Goal: Information Seeking & Learning: Learn about a topic

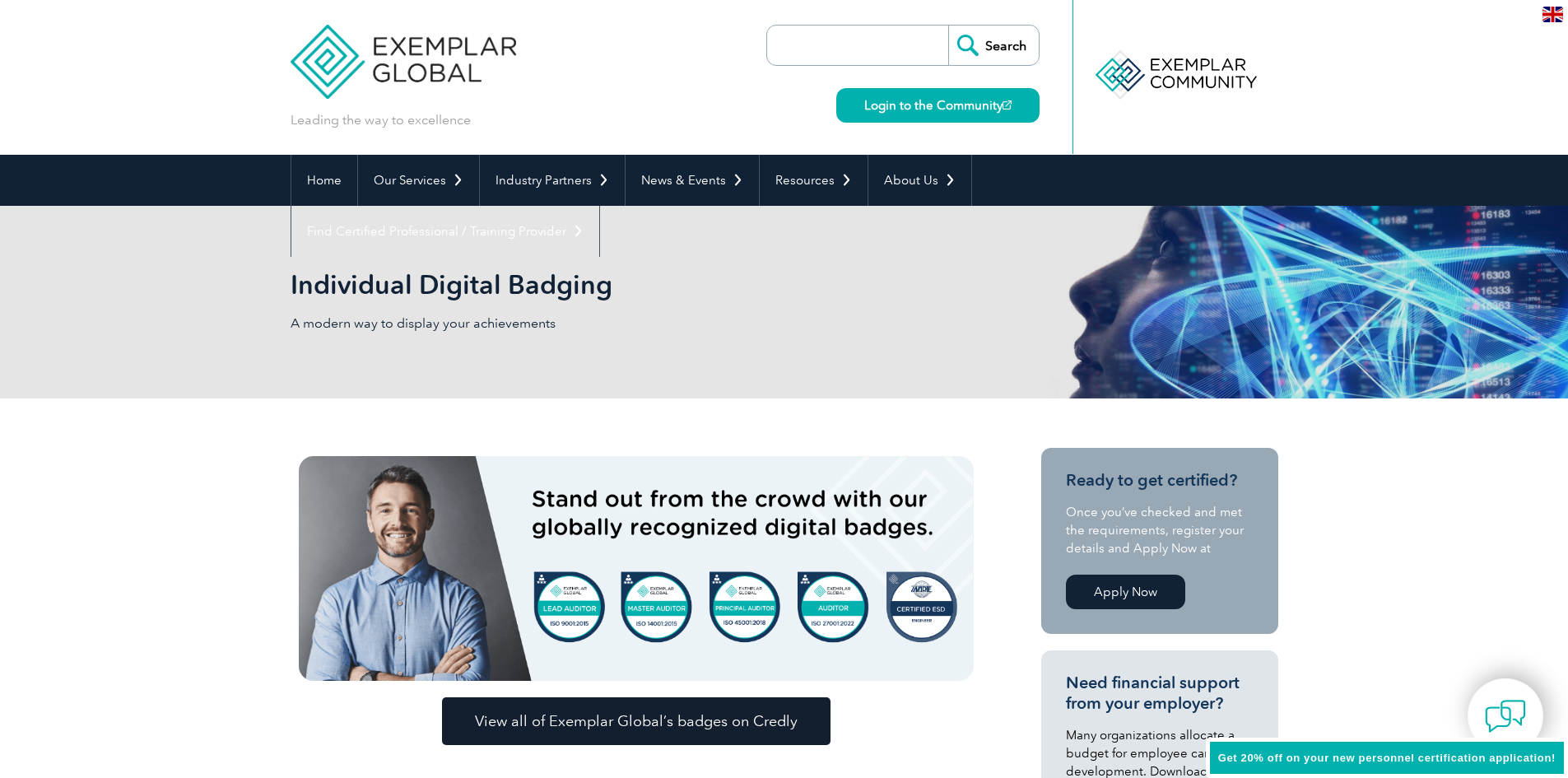
click at [570, 610] on img at bounding box center [637, 568] width 675 height 225
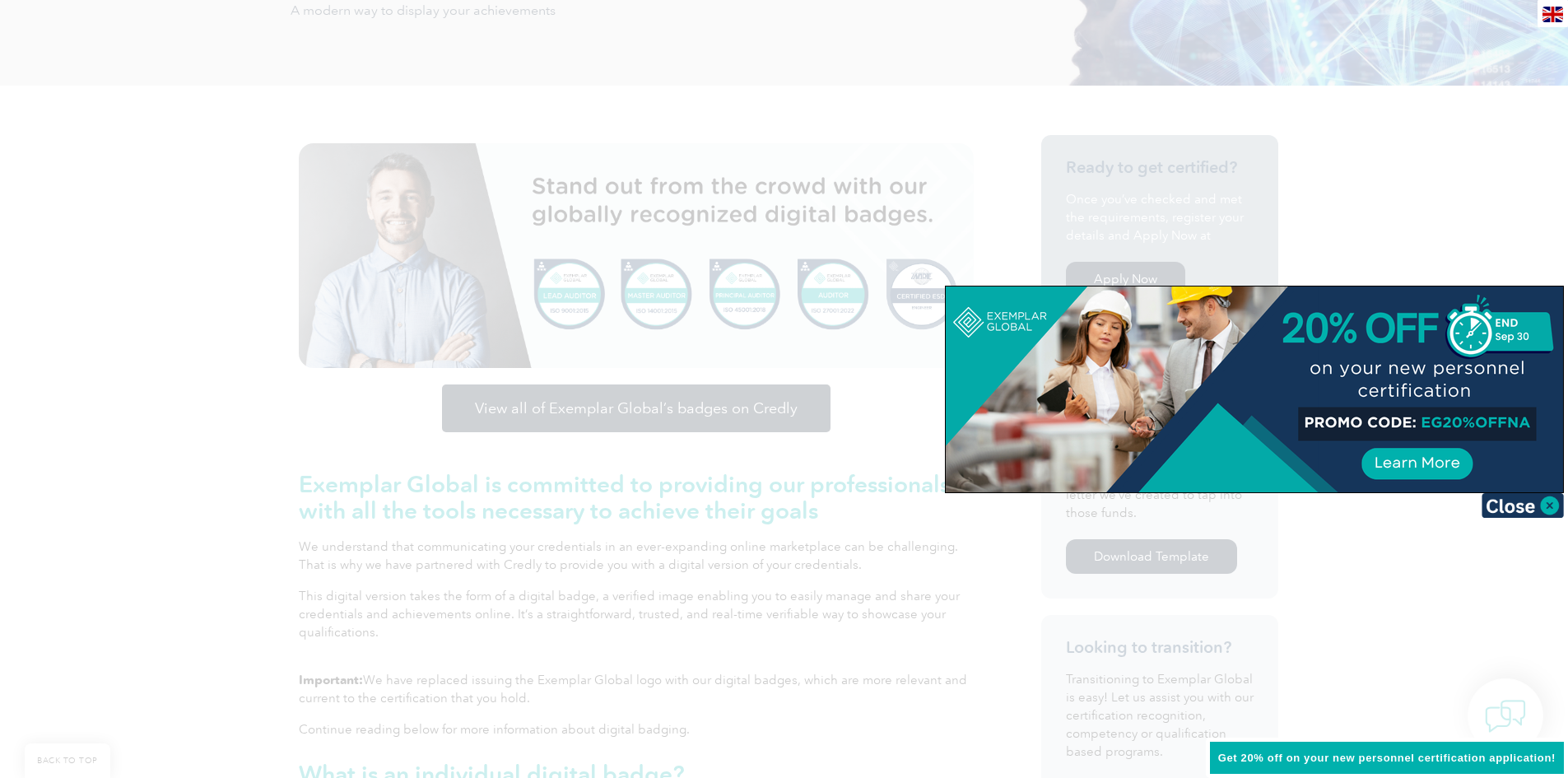
scroll to position [493, 0]
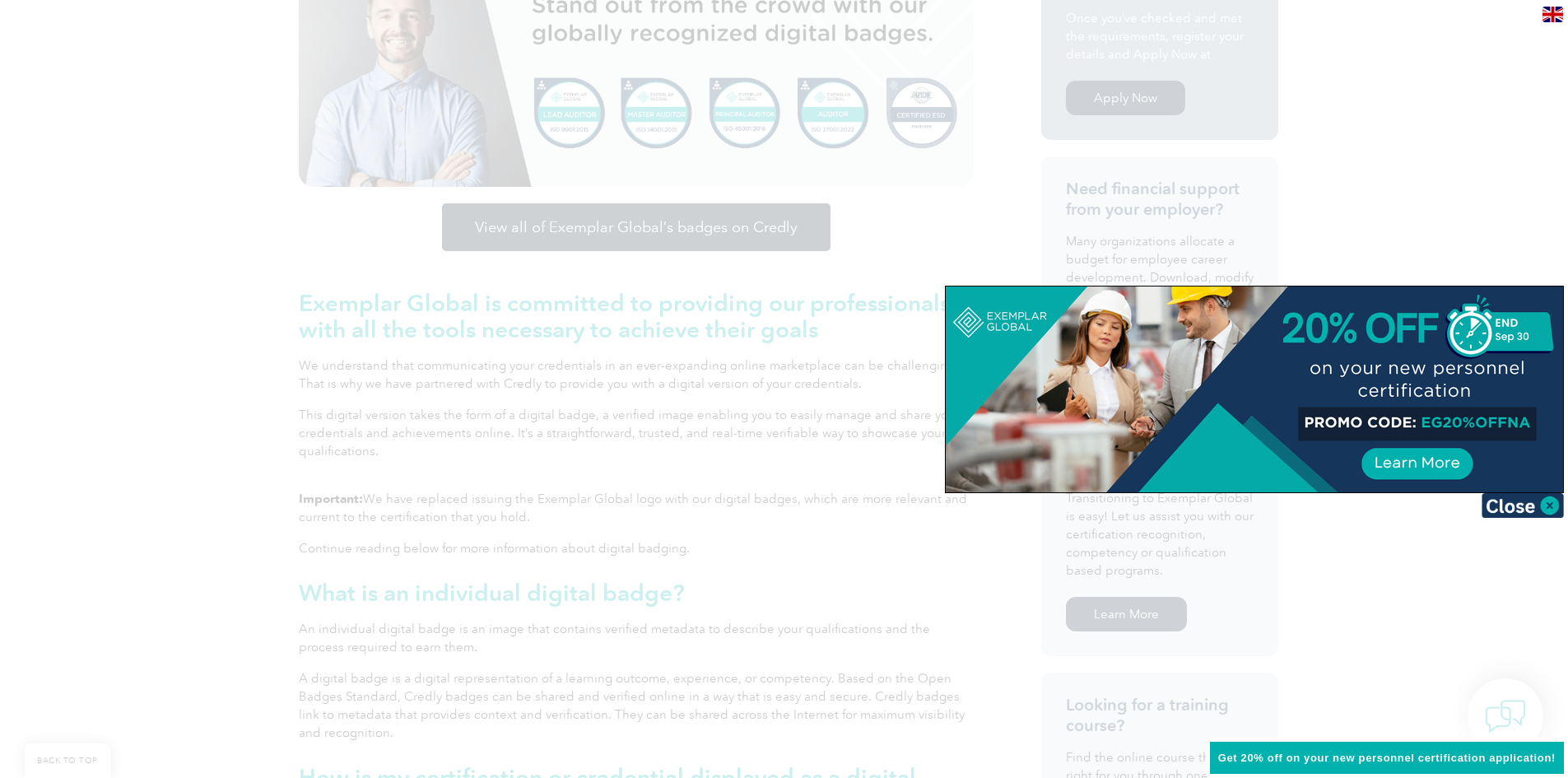
click at [567, 127] on div at bounding box center [784, 389] width 1568 height 778
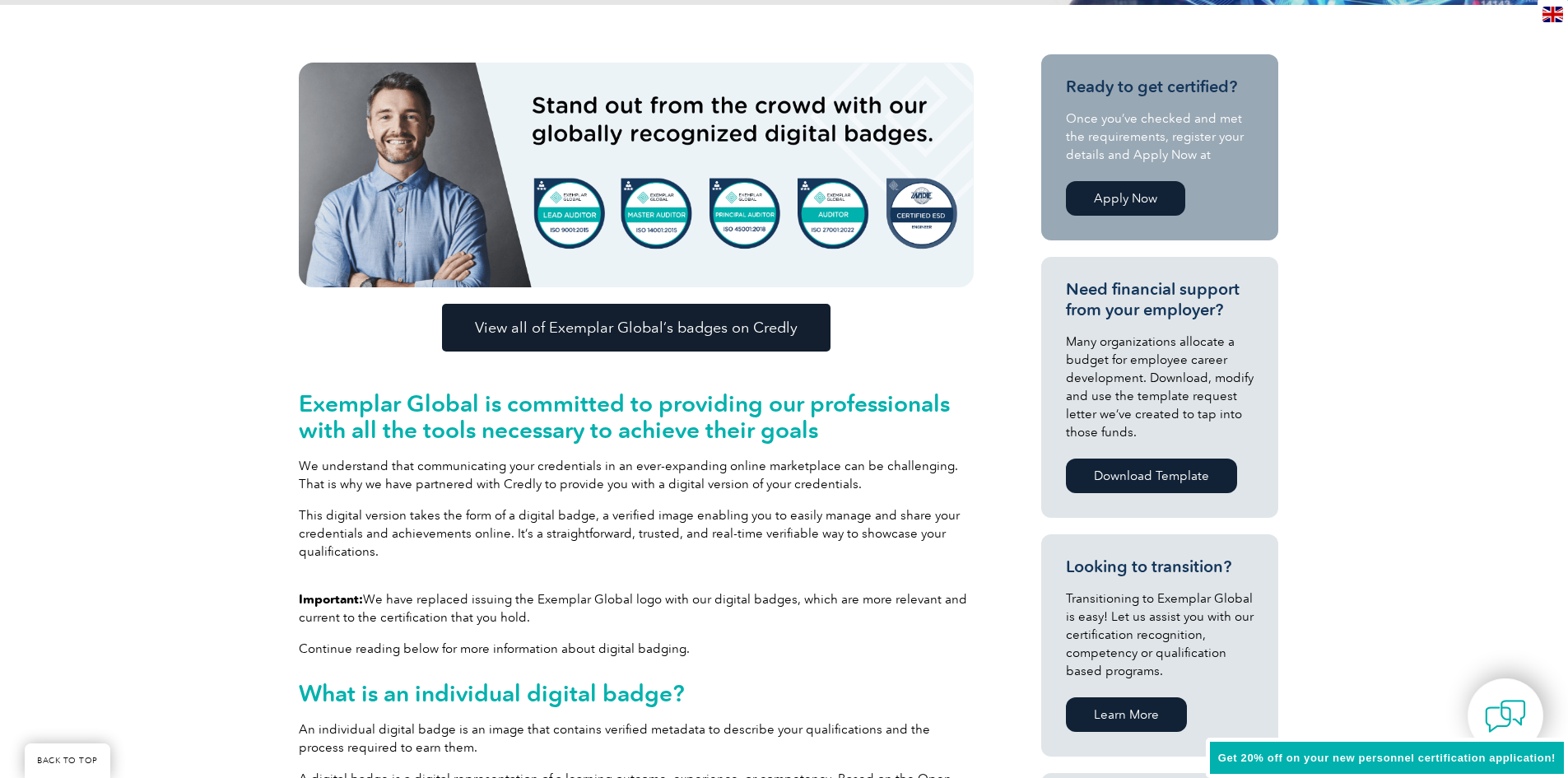
scroll to position [164, 0]
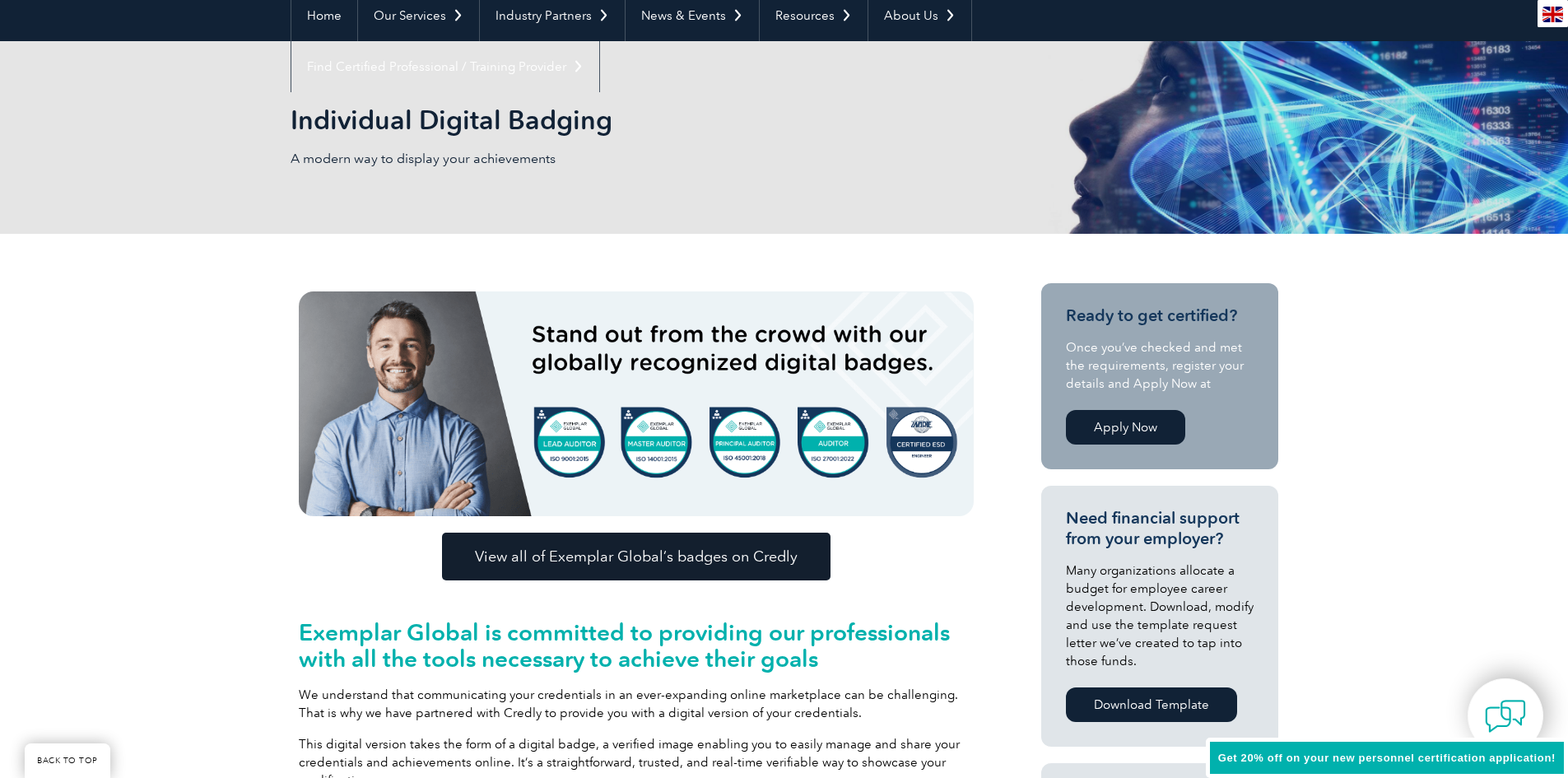
click at [586, 557] on span "View all of Exemplar Global’s badges on Credly" at bounding box center [636, 557] width 323 height 15
